Goal: Find specific page/section: Find specific page/section

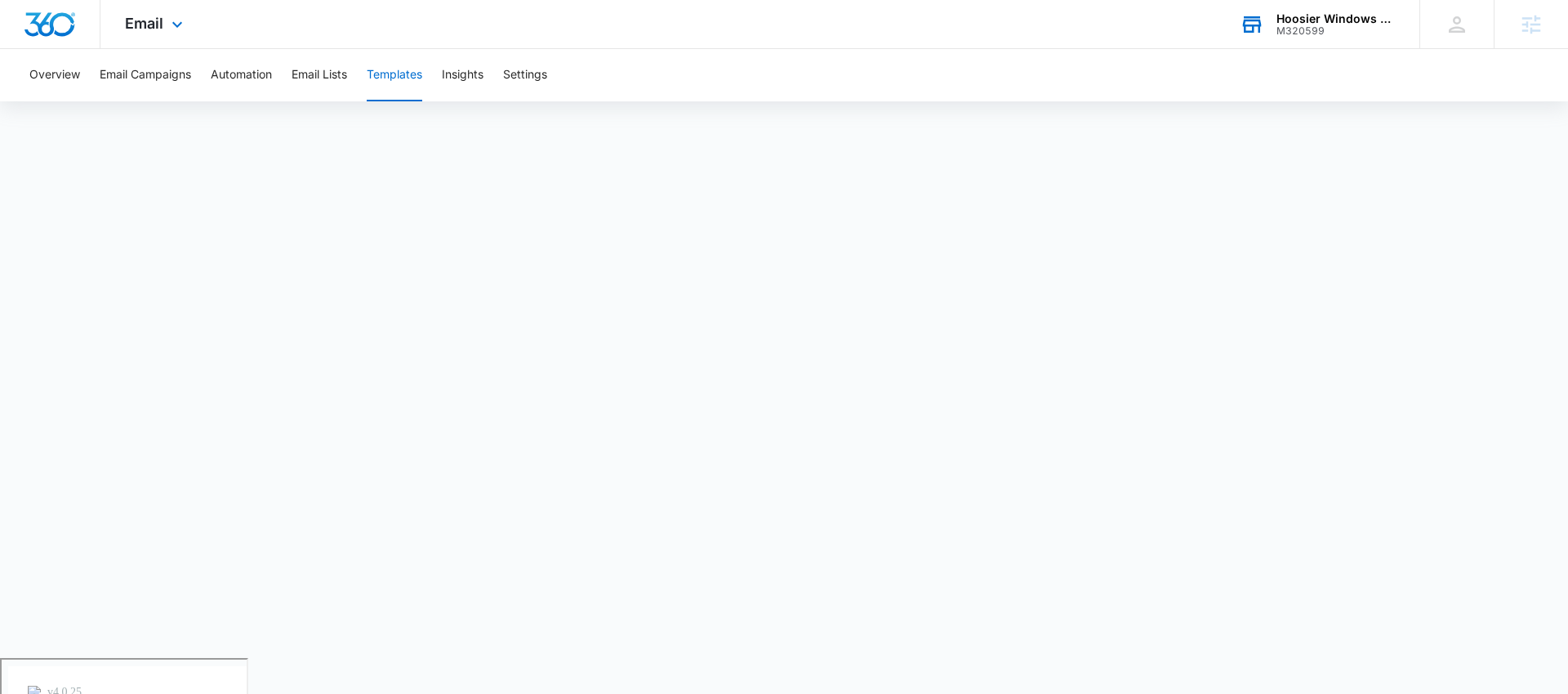
click at [1303, 20] on div "Hoosier Windows & Siding of [GEOGRAPHIC_DATA]" at bounding box center [1336, 19] width 119 height 13
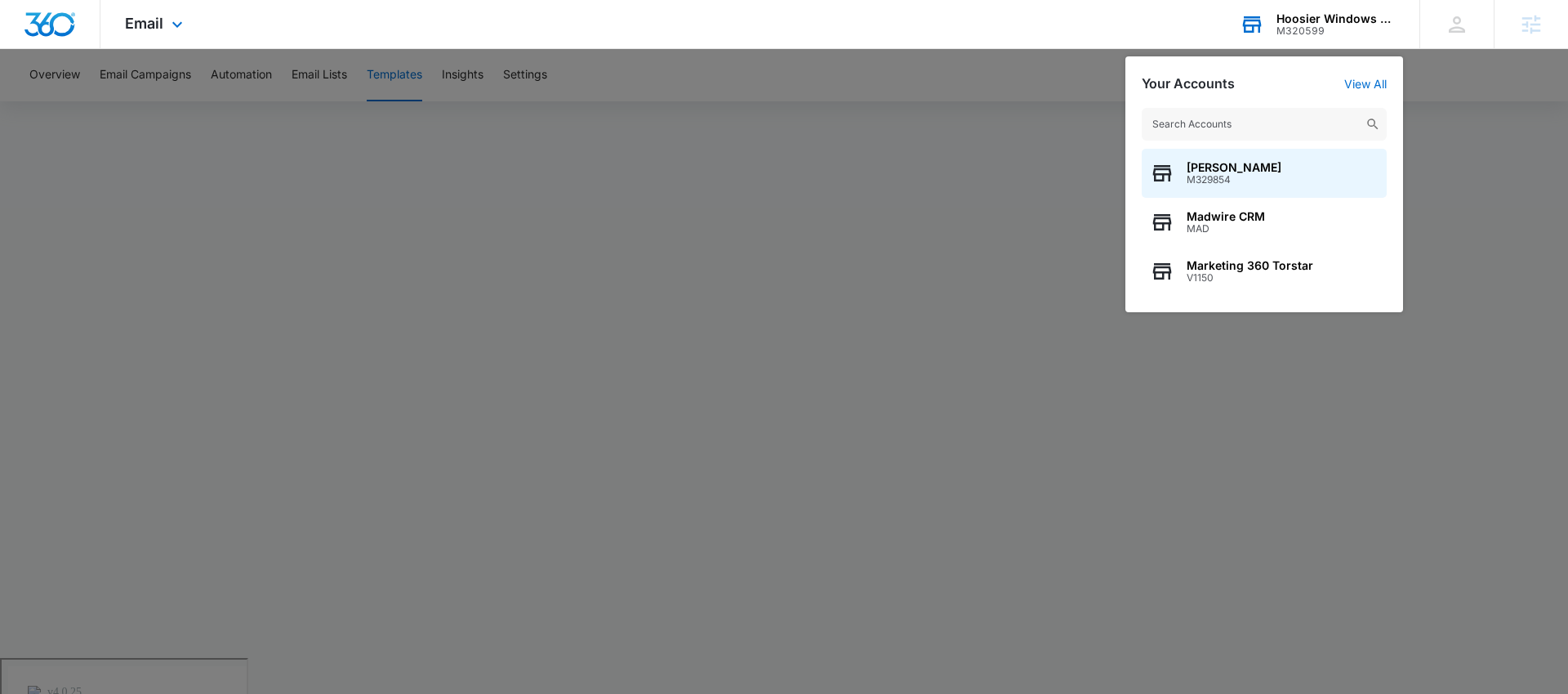
click at [1223, 116] on input "text" at bounding box center [1263, 124] width 245 height 33
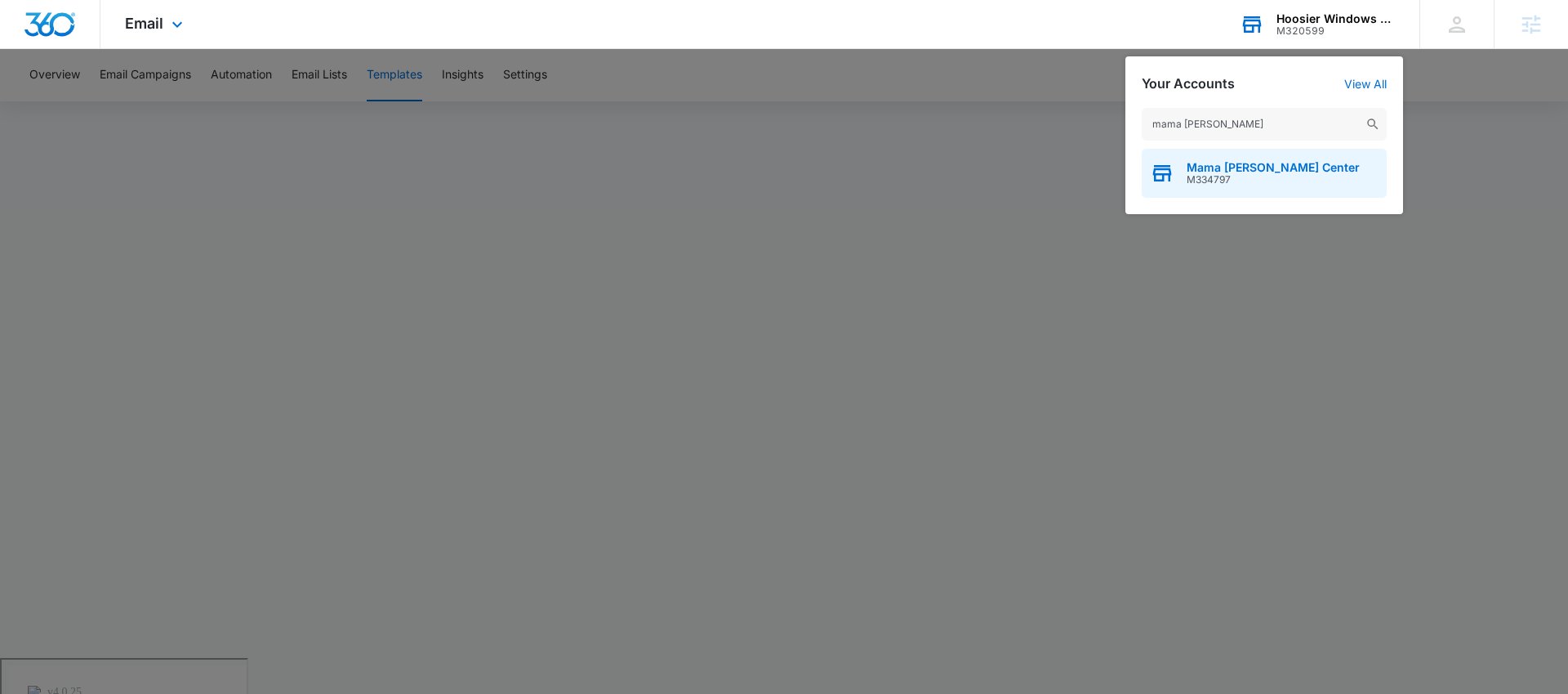
type input "mama [PERSON_NAME]"
click at [1278, 166] on span "Mama [PERSON_NAME] Center" at bounding box center [1273, 167] width 173 height 13
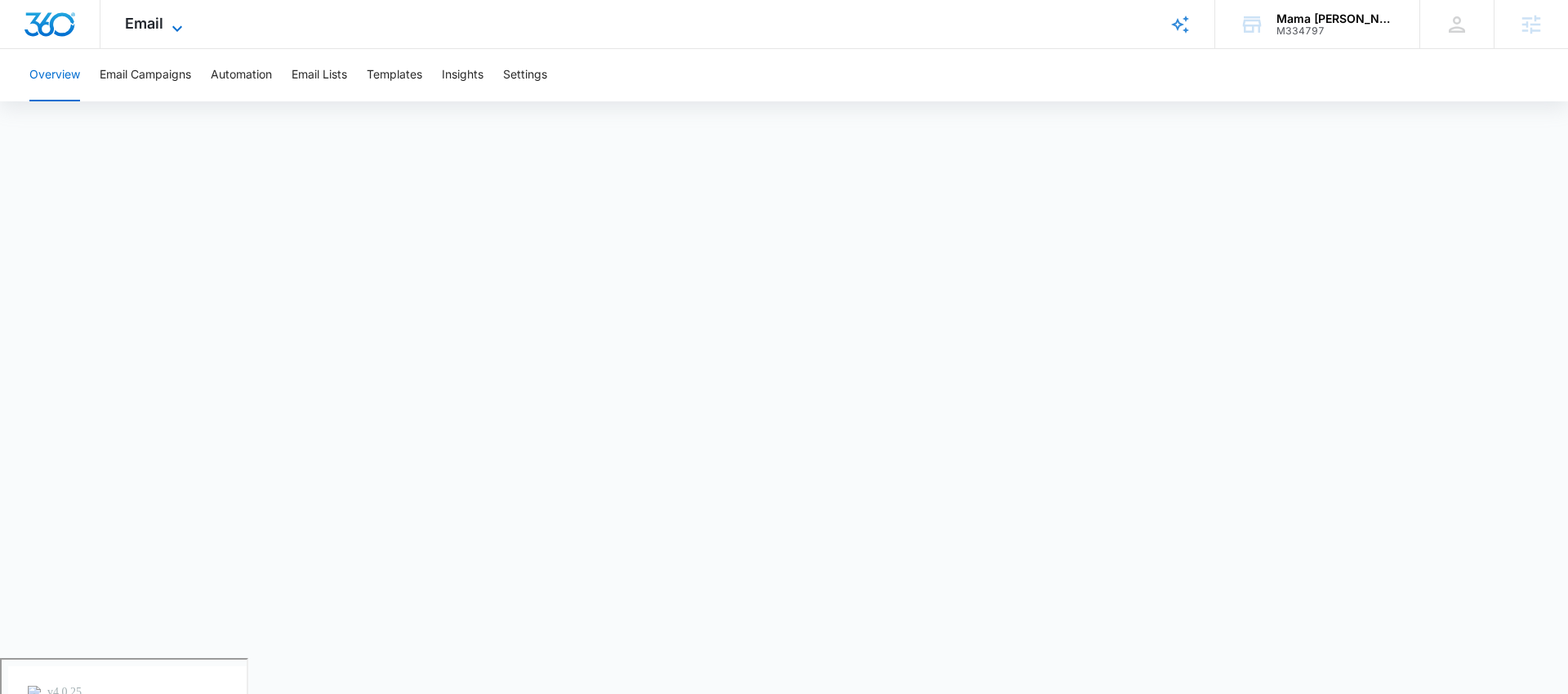
click at [159, 28] on span "Email" at bounding box center [144, 23] width 38 height 17
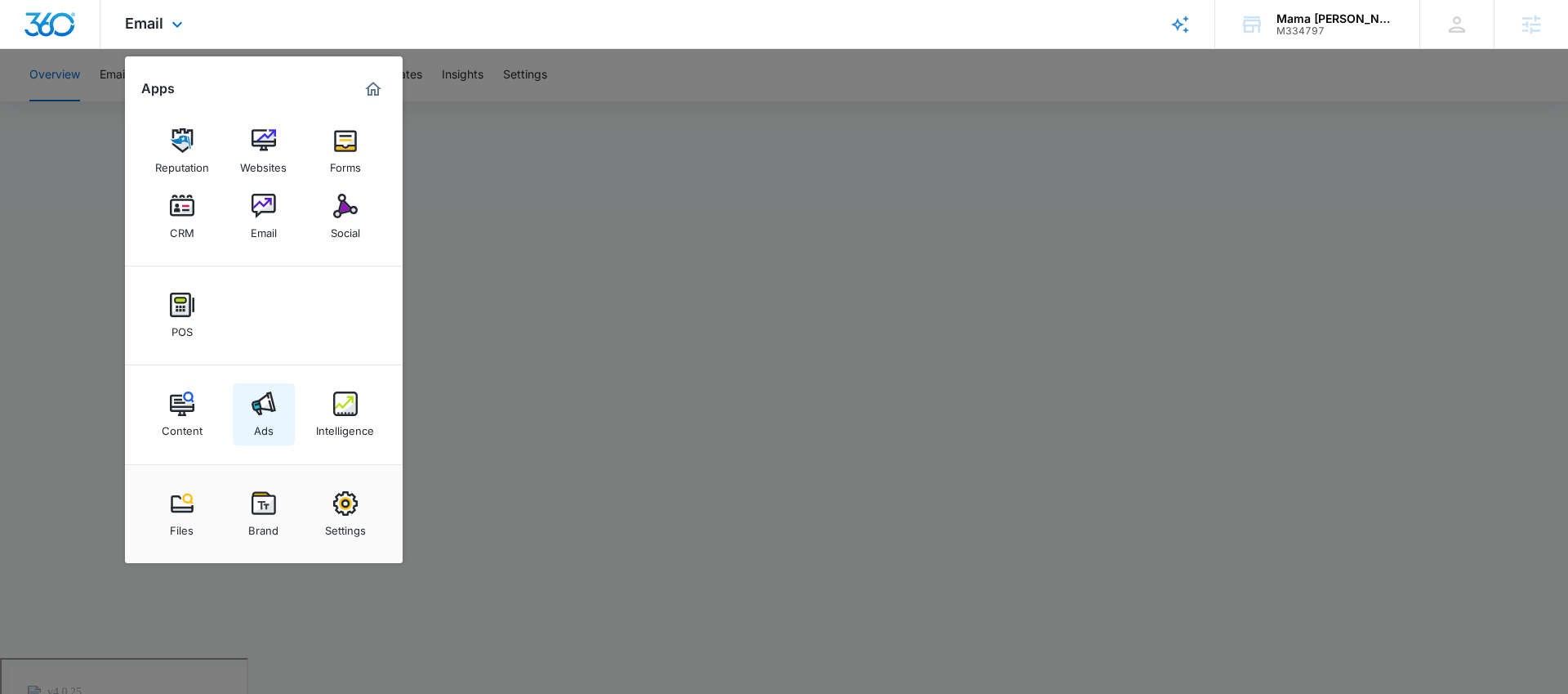
click at [273, 399] on img at bounding box center [264, 404] width 25 height 25
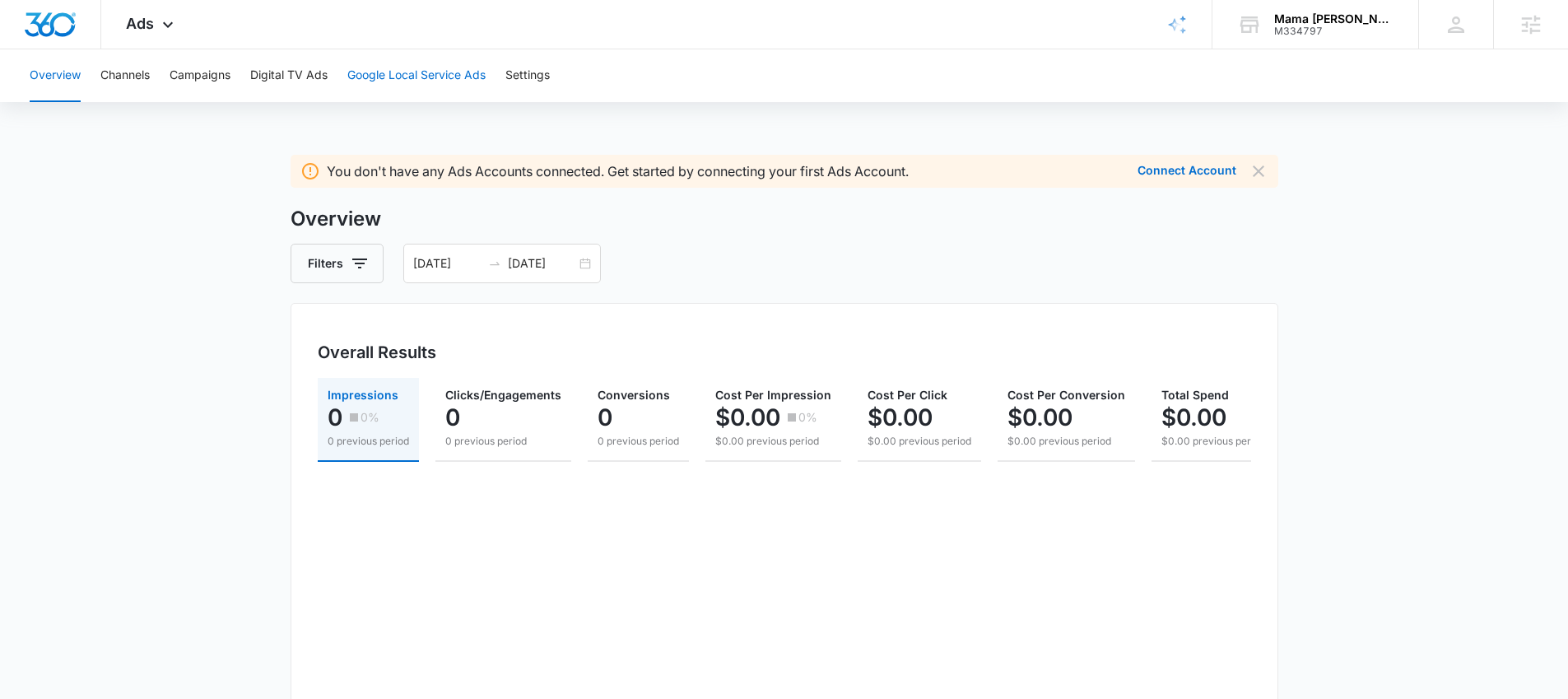
click at [366, 74] on button "Google Local Service Ads" at bounding box center [416, 76] width 138 height 52
